Goal: Find specific page/section: Find specific page/section

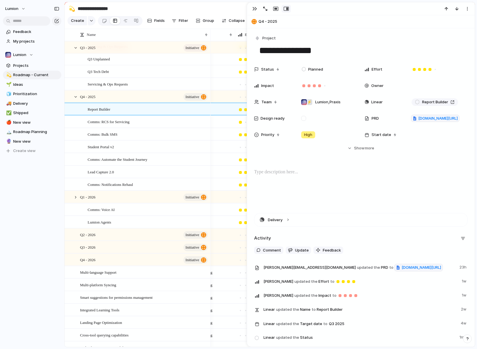
click at [320, 172] on p at bounding box center [360, 172] width 213 height 7
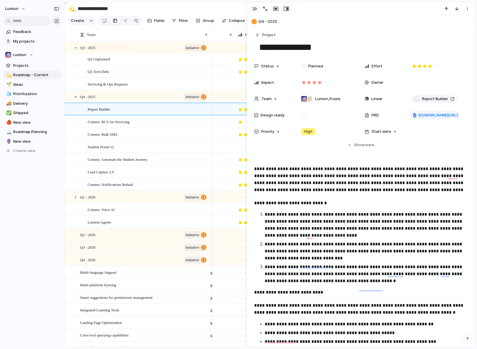
click at [252, 9] on div "button" at bounding box center [254, 8] width 5 height 5
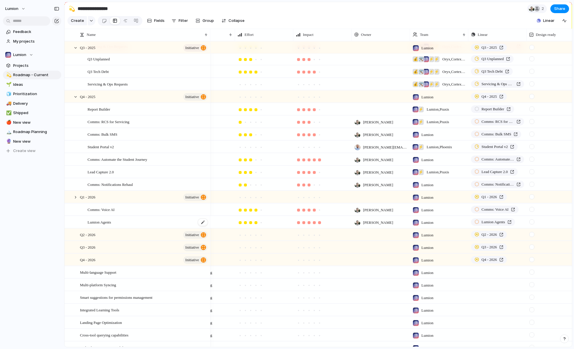
click at [128, 228] on div "Lumion Agents" at bounding box center [148, 222] width 121 height 12
